Goal: Transaction & Acquisition: Purchase product/service

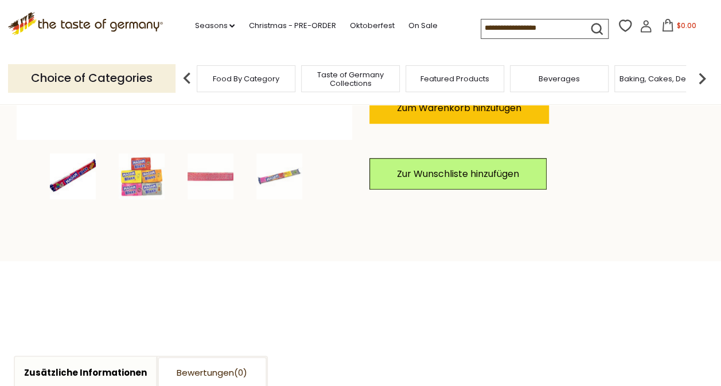
scroll to position [342, 0]
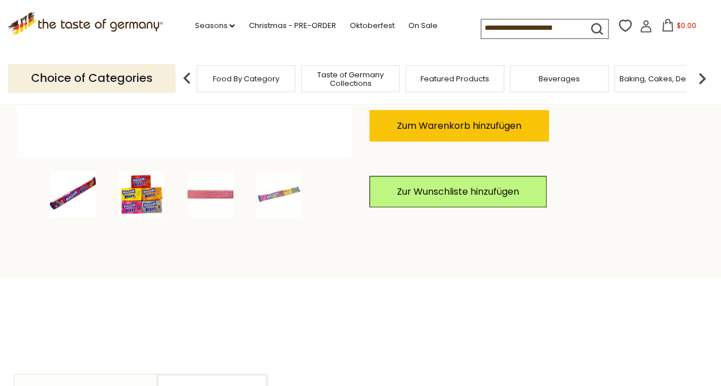
click at [135, 187] on img at bounding box center [142, 194] width 46 height 46
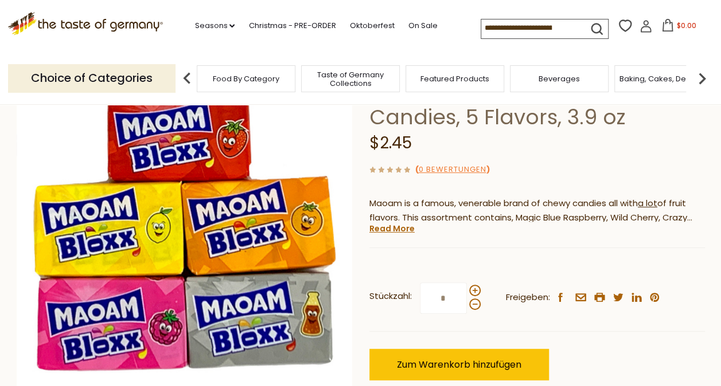
scroll to position [99, 0]
